Goal: Task Accomplishment & Management: Manage account settings

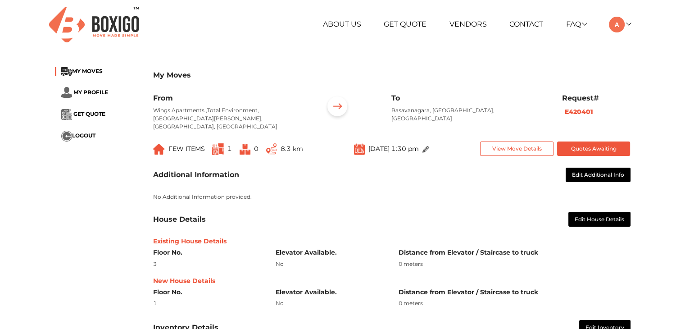
click at [631, 21] on div "About Us Get Quote Vendors Contact FAQ Customer FAQ Vendor FAQ My Moves My Prof…" at bounding box center [441, 25] width 393 height 16
click at [626, 21] on link at bounding box center [619, 24] width 21 height 9
click at [644, 38] on link "My Moves" at bounding box center [645, 37] width 72 height 17
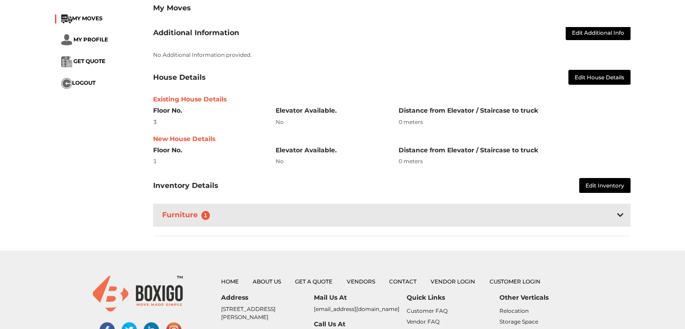
scroll to position [163, 0]
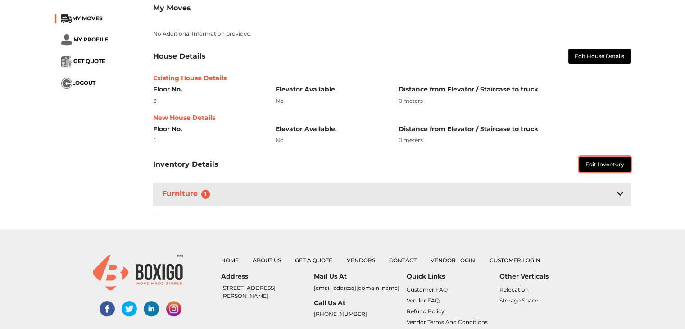
click at [591, 158] on button "Edit Inventory" at bounding box center [605, 164] width 51 height 15
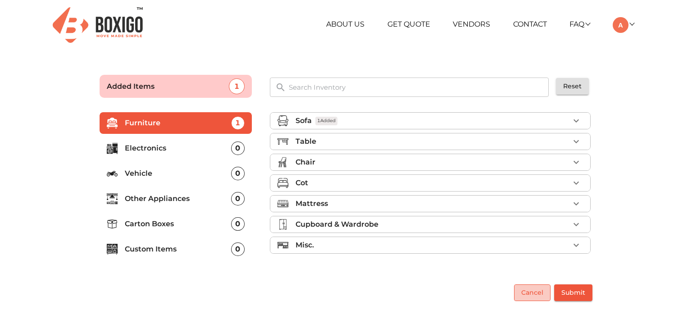
click at [526, 289] on span "Cancel" at bounding box center [532, 292] width 22 height 11
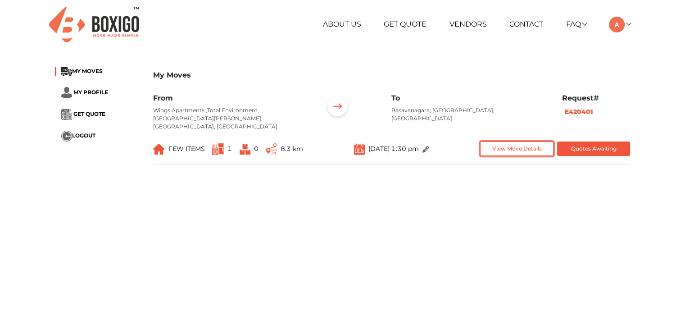
click at [531, 142] on button "View Move Details" at bounding box center [516, 149] width 73 height 15
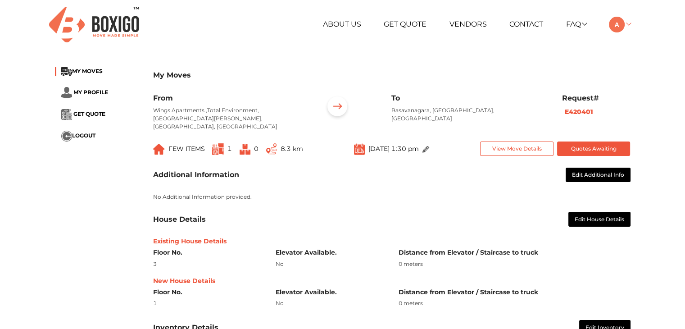
click at [625, 21] on img at bounding box center [617, 25] width 16 height 16
